Goal: Task Accomplishment & Management: Use online tool/utility

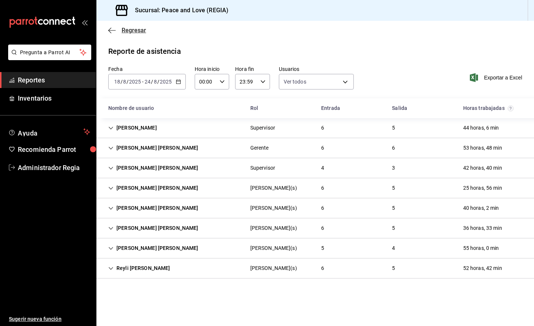
click at [133, 32] on span "Regresar" at bounding box center [134, 30] width 24 height 7
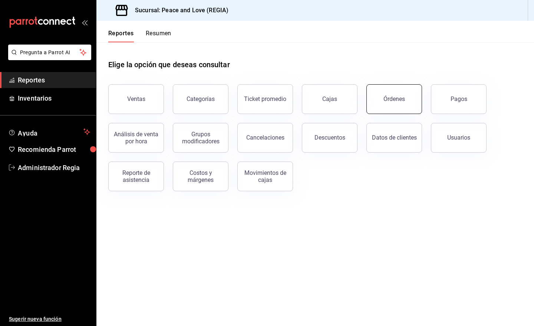
click at [370, 106] on button "Órdenes" at bounding box center [395, 99] width 56 height 30
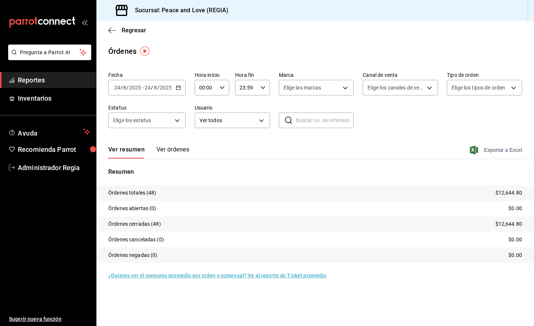
click at [501, 151] on span "Exportar a Excel" at bounding box center [496, 149] width 51 height 9
click at [418, 91] on body "Pregunta a Parrot AI Reportes Inventarios Ayuda Recomienda Parrot Administrador…" at bounding box center [267, 163] width 534 height 326
click at [369, 160] on input "checkbox" at bounding box center [371, 158] width 7 height 7
checkbox input "true"
type input "UBER_EATS"
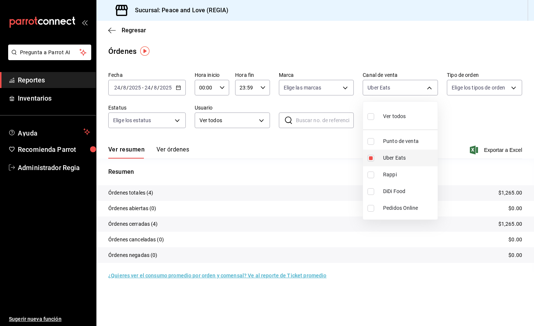
click at [369, 160] on input "checkbox" at bounding box center [371, 158] width 7 height 7
checkbox input "false"
click at [369, 174] on input "checkbox" at bounding box center [371, 174] width 7 height 7
checkbox input "true"
type input "RAPPI"
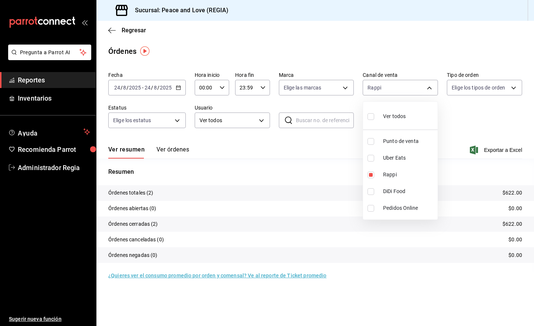
click at [369, 174] on input "checkbox" at bounding box center [371, 174] width 7 height 7
checkbox input "false"
click at [261, 185] on div at bounding box center [267, 163] width 534 height 326
click at [132, 30] on span "Regresar" at bounding box center [134, 30] width 24 height 7
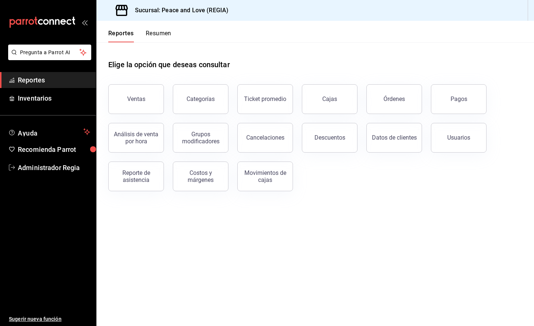
click at [298, 143] on div "Descuentos" at bounding box center [325, 133] width 65 height 39
click at [282, 142] on button "Cancelaciones" at bounding box center [265, 138] width 56 height 30
